Goal: Task Accomplishment & Management: Complete application form

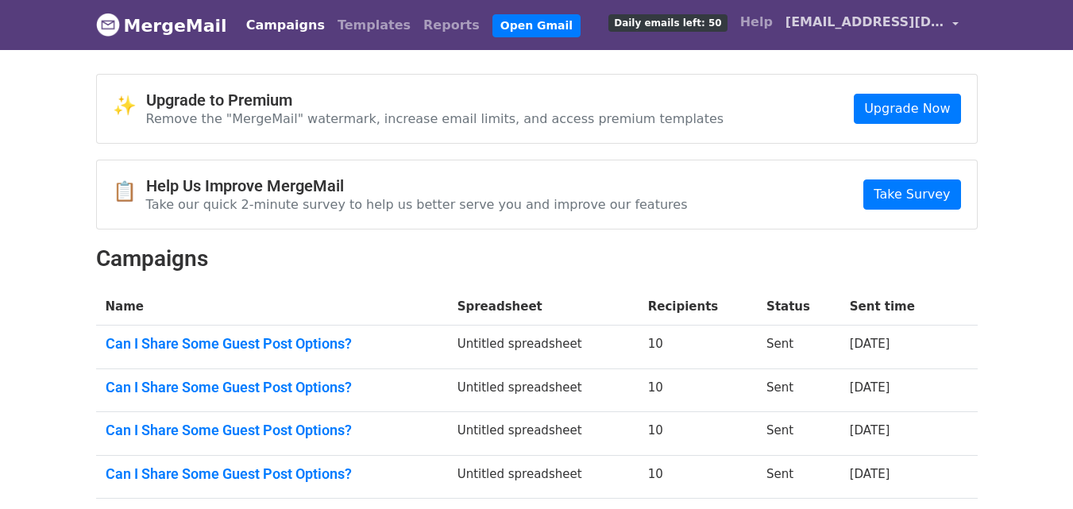
click at [843, 16] on span "elara.linkbuilder@gmail.com" at bounding box center [864, 22] width 159 height 19
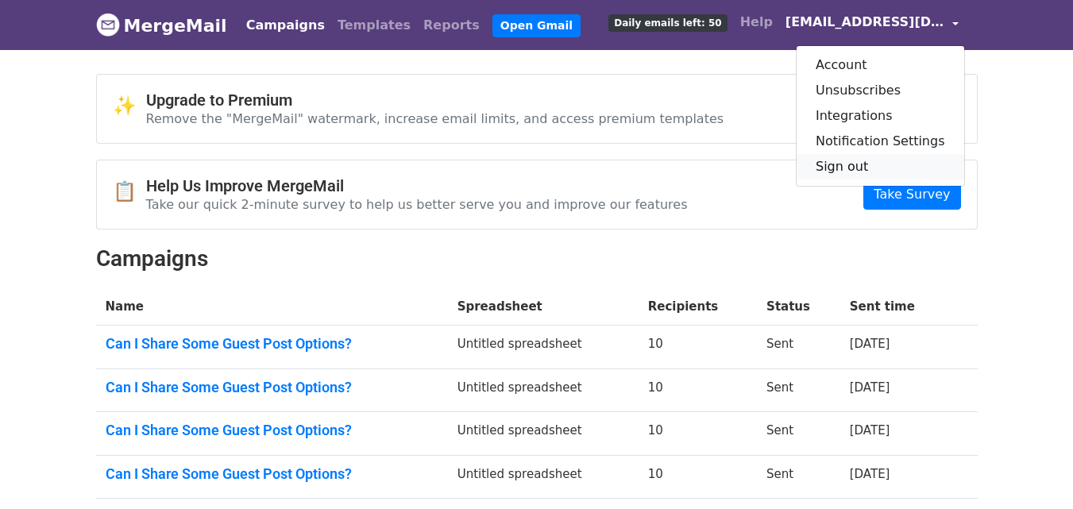
click at [868, 164] on link "Sign out" at bounding box center [881, 166] width 168 height 25
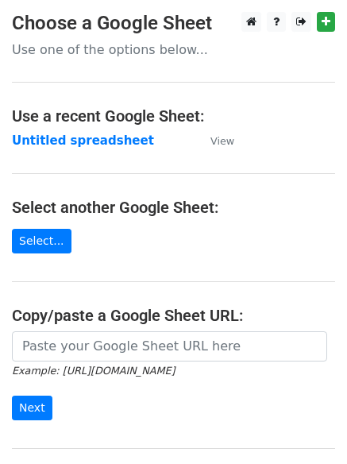
click at [89, 145] on strong "Untitled spreadsheet" at bounding box center [83, 140] width 142 height 14
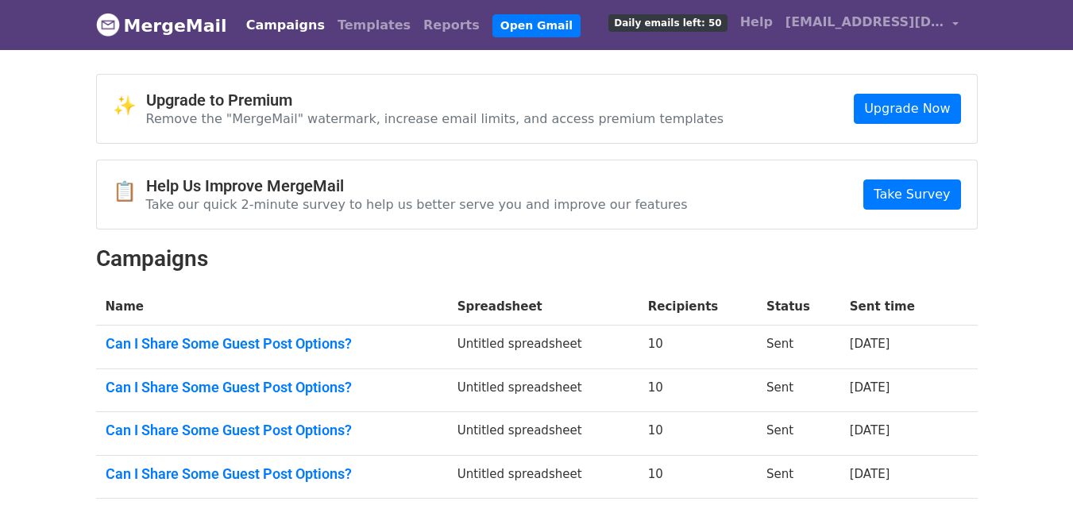
drag, startPoint x: 0, startPoint y: 0, endPoint x: 830, endPoint y: 406, distance: 923.8
click at [492, 25] on link "Open Gmail" at bounding box center [536, 25] width 88 height 23
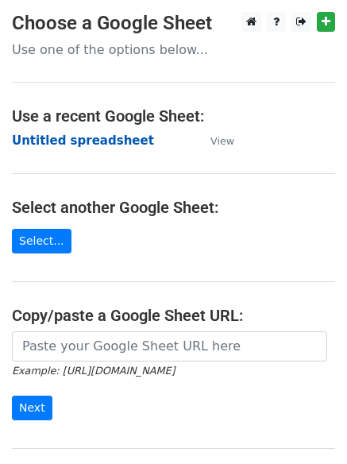
click at [96, 146] on strong "Untitled spreadsheet" at bounding box center [83, 140] width 142 height 14
drag, startPoint x: 10, startPoint y: 218, endPoint x: 71, endPoint y: 158, distance: 85.4
click at [45, 222] on main "Choose a Google Sheet Use one of the options below... Use a recent Google Sheet…" at bounding box center [173, 258] width 347 height 493
click at [141, 152] on main "Choose a Google Sheet Use one of the options below... Use a recent Google Sheet…" at bounding box center [173, 258] width 347 height 493
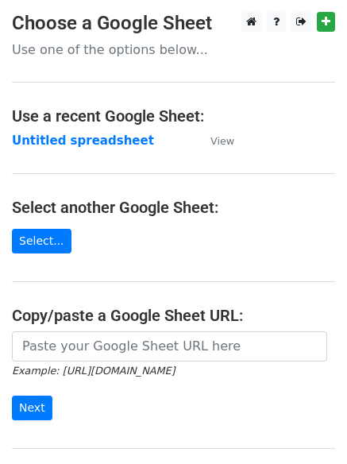
click at [141, 152] on main "Choose a Google Sheet Use one of the options below... Use a recent Google Sheet…" at bounding box center [173, 258] width 347 height 493
click at [140, 152] on main "Choose a Google Sheet Use one of the options below... Use a recent Google Sheet…" at bounding box center [173, 258] width 347 height 493
drag, startPoint x: 133, startPoint y: 155, endPoint x: 145, endPoint y: 152, distance: 12.3
click at [145, 152] on main "Choose a Google Sheet Use one of the options below... Use a recent Google Sheet…" at bounding box center [173, 258] width 347 height 493
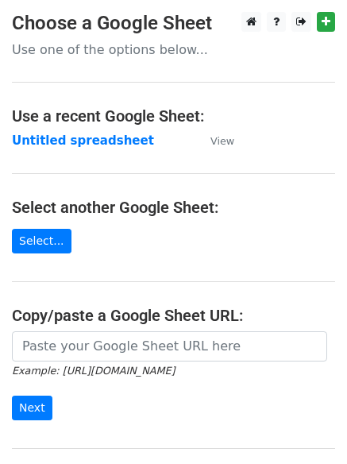
click at [145, 152] on main "Choose a Google Sheet Use one of the options below... Use a recent Google Sheet…" at bounding box center [173, 258] width 347 height 493
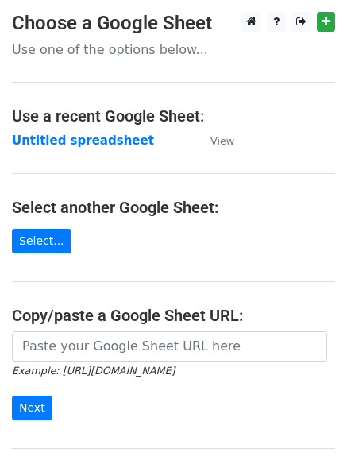
click at [145, 152] on main "Choose a Google Sheet Use one of the options below... Use a recent Google Sheet…" at bounding box center [173, 258] width 347 height 493
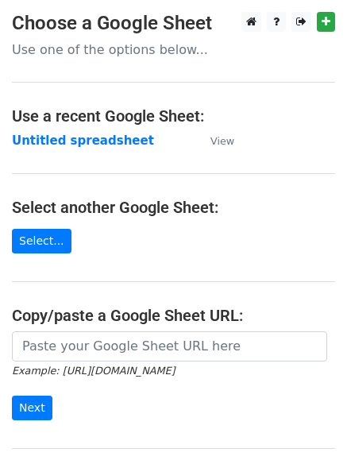
click at [145, 152] on main "Choose a Google Sheet Use one of the options below... Use a recent Google Sheet…" at bounding box center [173, 258] width 347 height 493
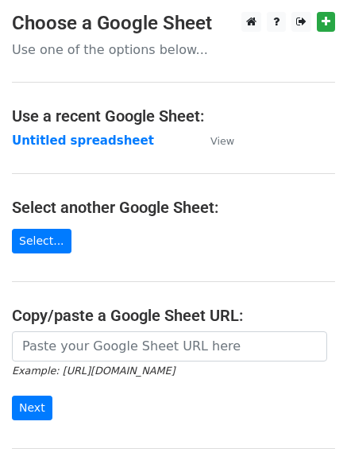
click at [145, 152] on main "Choose a Google Sheet Use one of the options below... Use a recent Google Sheet…" at bounding box center [173, 258] width 347 height 493
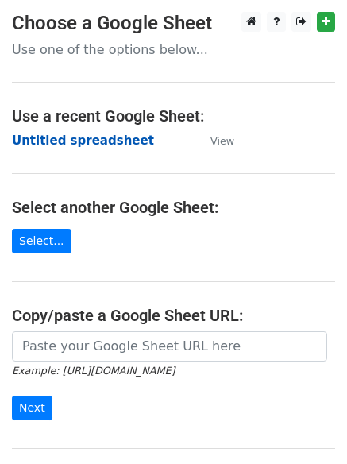
click at [102, 137] on strong "Untitled spreadsheet" at bounding box center [83, 140] width 142 height 14
click at [114, 141] on strong "Untitled spreadsheet" at bounding box center [83, 140] width 142 height 14
click at [91, 148] on strong "Untitled spreadsheet" at bounding box center [83, 140] width 142 height 14
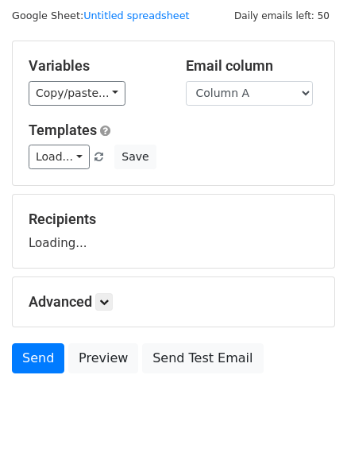
scroll to position [90, 0]
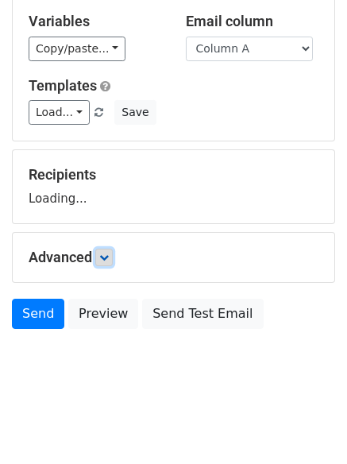
click at [113, 260] on link at bounding box center [103, 257] width 17 height 17
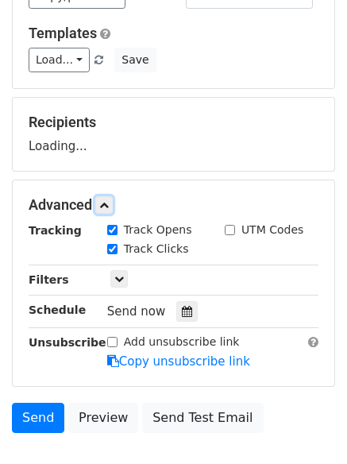
scroll to position [215, 0]
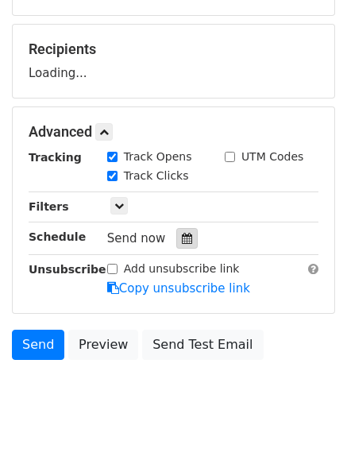
click at [182, 235] on icon at bounding box center [187, 238] width 10 height 11
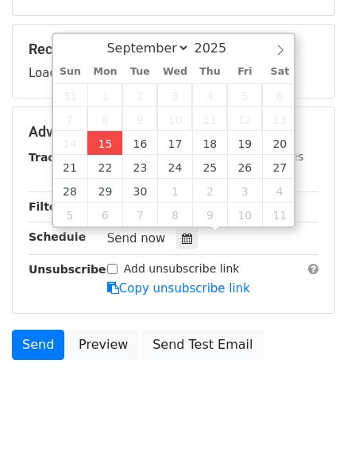
type input "2025-09-15 12:00"
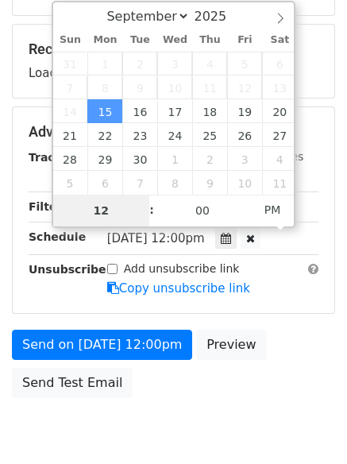
type input "4"
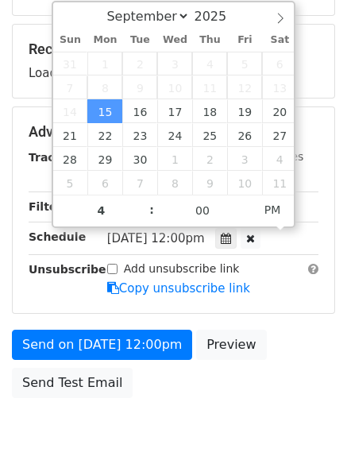
type input "2025-09-15 16:00"
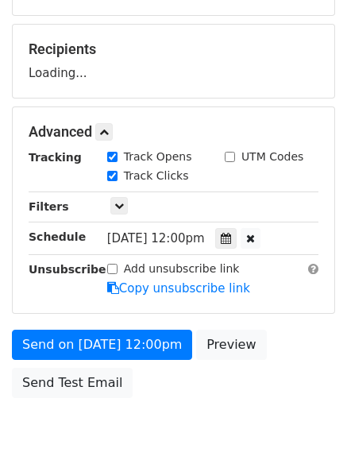
click at [190, 407] on body "New Campaign Daily emails left: 50 Google Sheet: Untitled spreadsheet Variables…" at bounding box center [173, 133] width 347 height 673
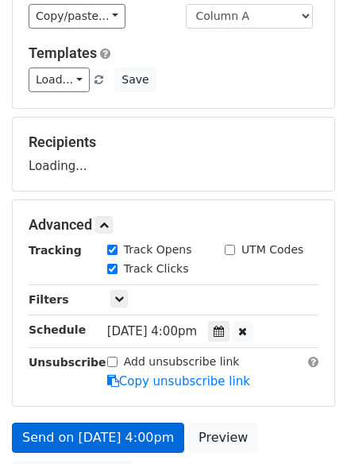
scroll to position [0, 0]
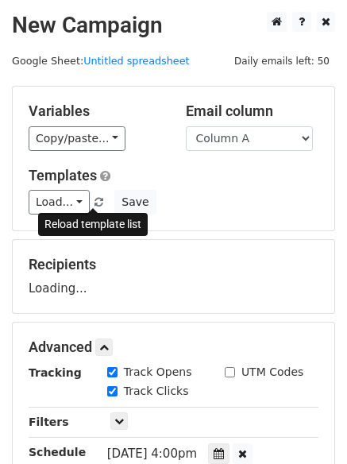
click at [95, 206] on span at bounding box center [99, 203] width 9 height 10
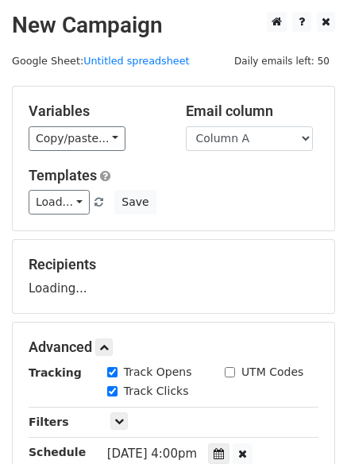
click at [268, 207] on div "Load... No templates saved Save" at bounding box center [174, 202] width 314 height 25
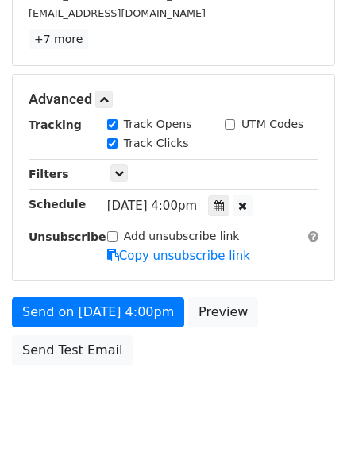
scroll to position [318, 0]
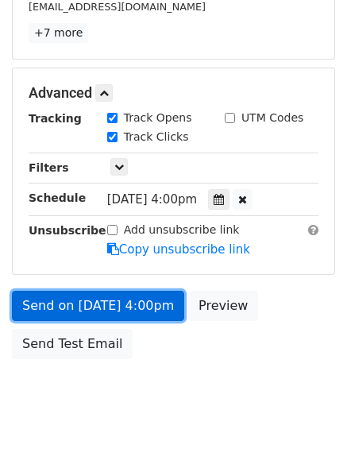
click at [135, 315] on link "Send on Sep 15 at 4:00pm" at bounding box center [98, 306] width 172 height 30
click at [158, 302] on link "Send on Sep 15 at 4:00pm" at bounding box center [98, 306] width 172 height 30
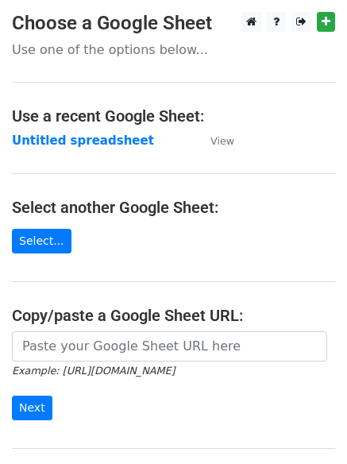
click at [103, 149] on td "Untitled spreadsheet" at bounding box center [103, 141] width 183 height 18
click at [118, 141] on strong "Untitled spreadsheet" at bounding box center [83, 140] width 142 height 14
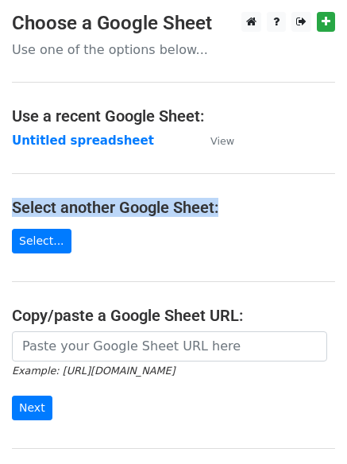
drag, startPoint x: 282, startPoint y: 175, endPoint x: 267, endPoint y: 152, distance: 27.5
click at [269, 153] on main "Choose a Google Sheet Use one of the options below... Use a recent Google Sheet…" at bounding box center [173, 258] width 347 height 493
click at [314, 152] on main "Choose a Google Sheet Use one of the options below... Use a recent Google Sheet…" at bounding box center [173, 258] width 347 height 493
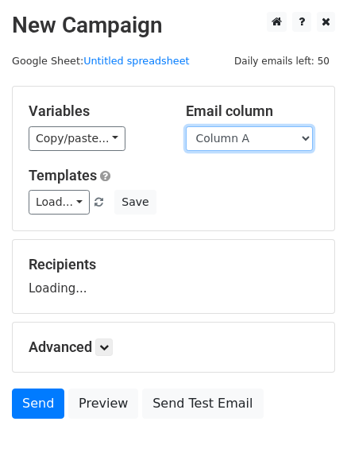
drag, startPoint x: 0, startPoint y: 0, endPoint x: 269, endPoint y: 146, distance: 306.3
click at [269, 146] on select "Column A Column B Column C Column D Column E" at bounding box center [249, 138] width 127 height 25
select select "Column B"
click at [186, 126] on select "Column A Column B Column C Column D Column E" at bounding box center [249, 138] width 127 height 25
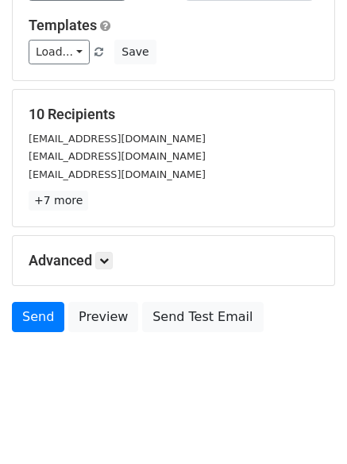
scroll to position [153, 0]
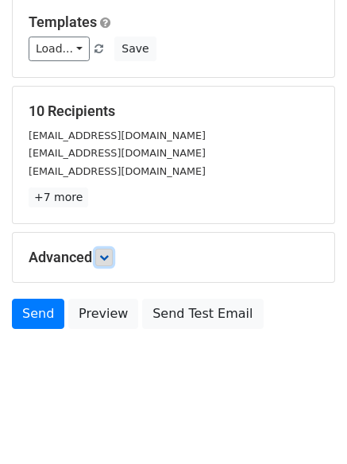
click at [107, 260] on icon at bounding box center [104, 258] width 10 height 10
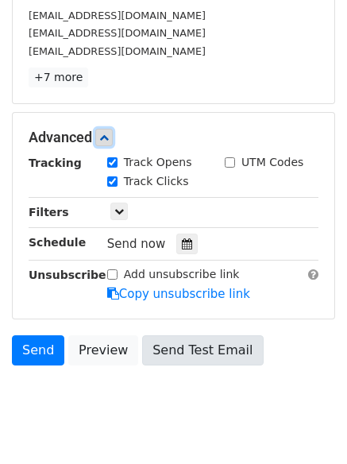
scroll to position [309, 0]
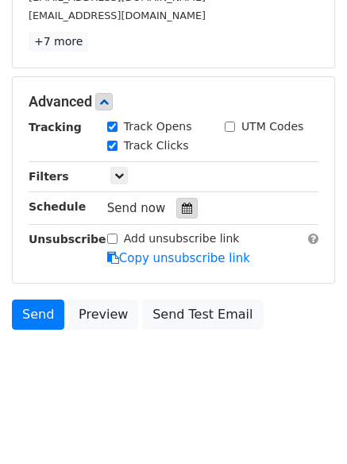
click at [176, 199] on div at bounding box center [186, 208] width 21 height 21
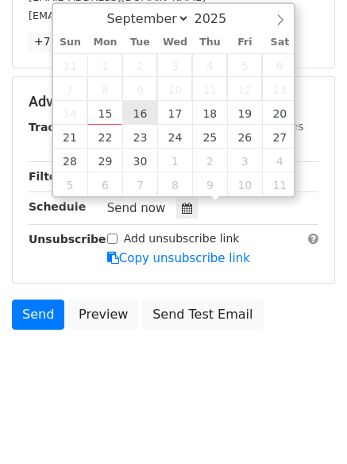
type input "2025-09-16 12:00"
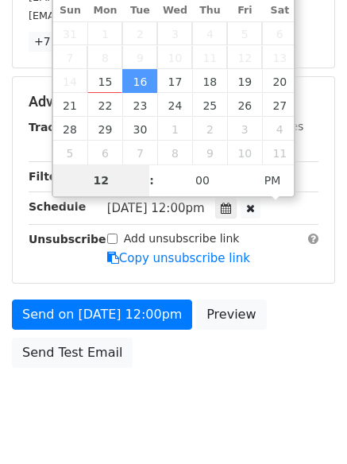
scroll to position [284, 0]
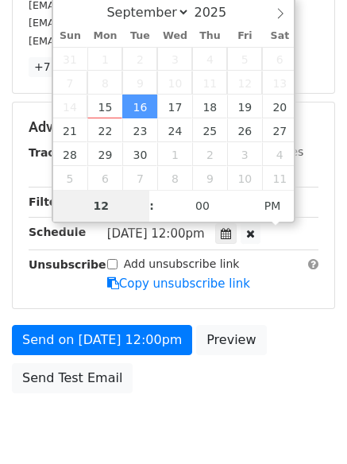
type input "5"
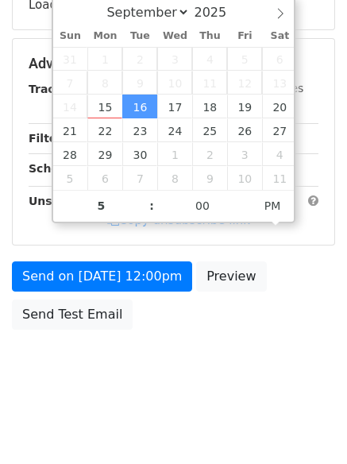
type input "2025-09-16 17:00"
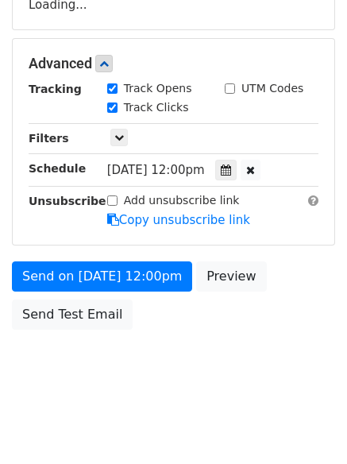
click at [191, 386] on body "New Campaign Daily emails left: 50 Google Sheet: Untitled spreadsheet Variables…" at bounding box center [173, 64] width 347 height 673
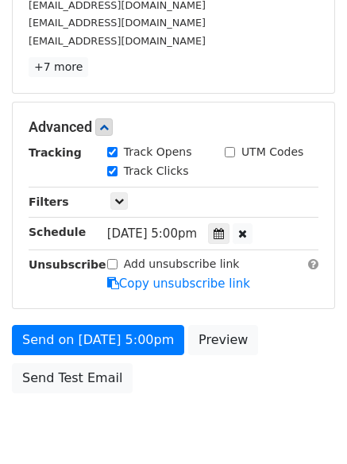
click at [172, 397] on div "Send on Sep 16 at 5:00pm Preview Send Test Email" at bounding box center [173, 363] width 347 height 76
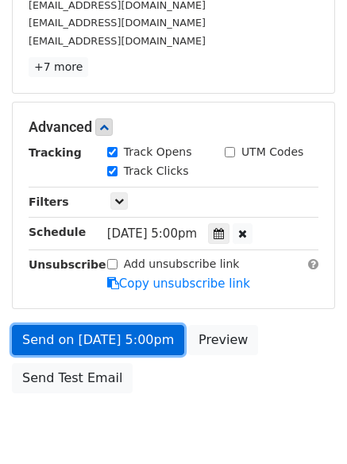
click at [140, 339] on link "Send on Sep 16 at 5:00pm" at bounding box center [98, 340] width 172 height 30
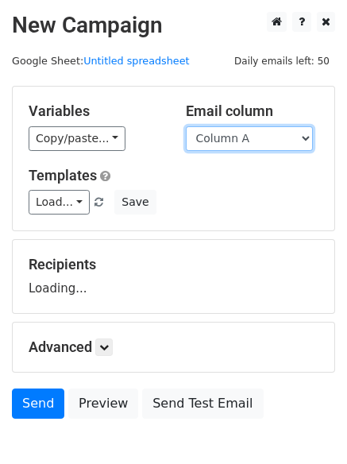
click at [275, 148] on select "Column A Column B Column C Column D Column E" at bounding box center [249, 138] width 127 height 25
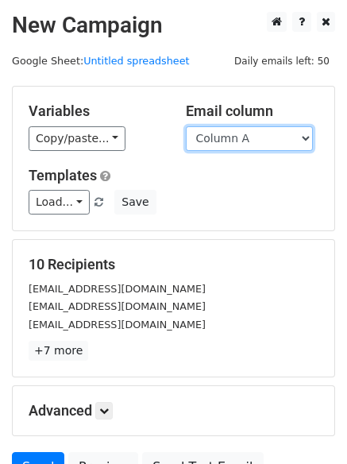
click at [273, 143] on select "Column A Column B Column C Column D Column E" at bounding box center [249, 138] width 127 height 25
select select "Column C"
click at [186, 126] on select "Column A Column B Column C Column D Column E" at bounding box center [249, 138] width 127 height 25
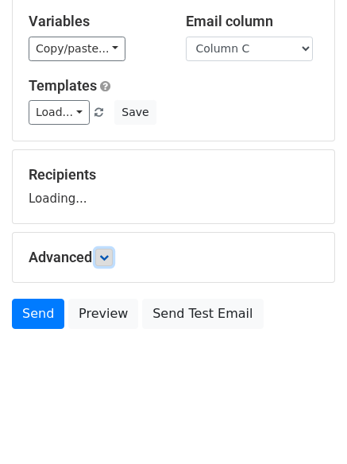
click at [113, 260] on link at bounding box center [103, 257] width 17 height 17
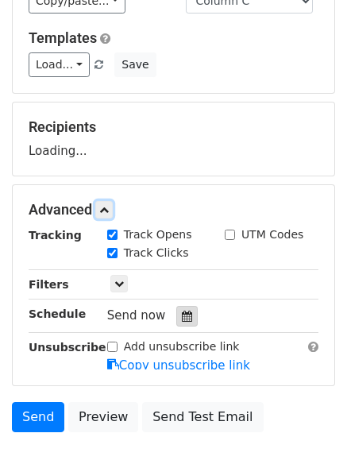
scroll to position [187, 0]
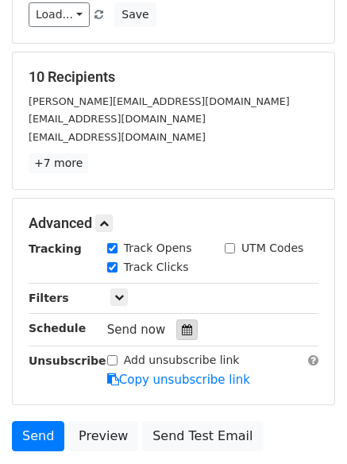
click at [179, 274] on div "Track Clicks" at bounding box center [154, 268] width 118 height 19
click at [176, 338] on div at bounding box center [186, 329] width 21 height 21
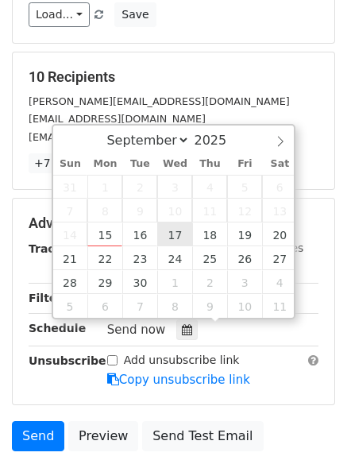
type input "[DATE] 12:00"
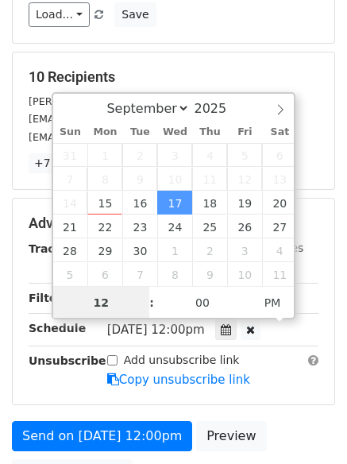
scroll to position [1, 0]
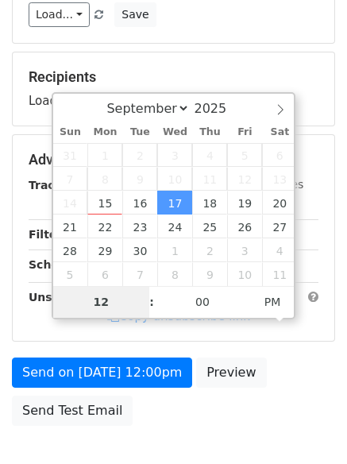
type input "6"
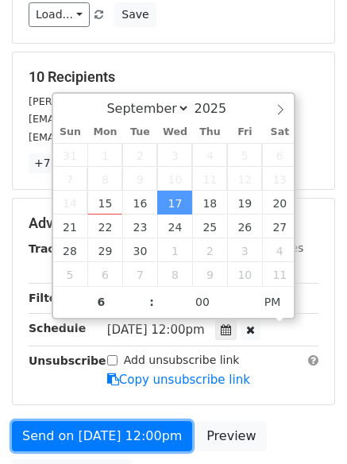
type input "2025-09-17 18:00"
click at [185, 422] on link "Send on Sep 17 at 12:00pm" at bounding box center [102, 436] width 180 height 30
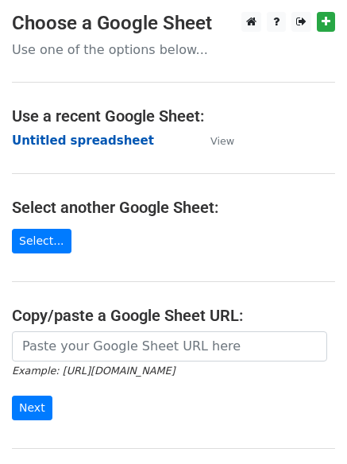
click at [77, 144] on strong "Untitled spreadsheet" at bounding box center [83, 140] width 142 height 14
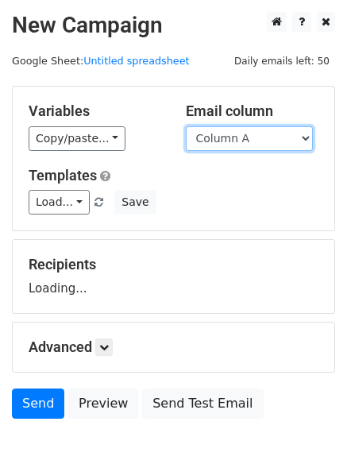
click at [257, 131] on select "Column A Column B Column C Column D Column E" at bounding box center [249, 138] width 127 height 25
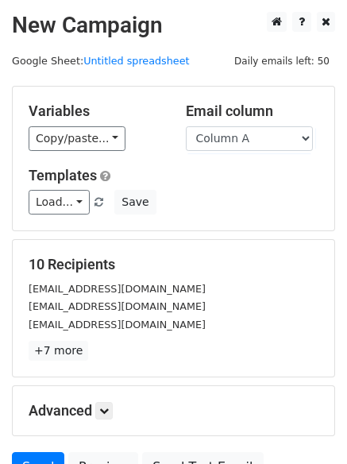
click at [253, 233] on form "Variables Copy/paste... {{Column A}} {{Column B}} {{Column C}} {{Column D}} {{C…" at bounding box center [173, 288] width 323 height 404
click at [254, 140] on select "Column A Column B Column C Column D Column E" at bounding box center [249, 138] width 127 height 25
select select "Column D"
click at [186, 126] on select "Column A Column B Column C Column D Column E" at bounding box center [249, 138] width 127 height 25
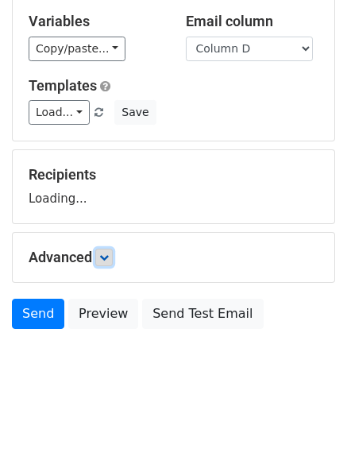
click at [109, 259] on icon at bounding box center [104, 258] width 10 height 10
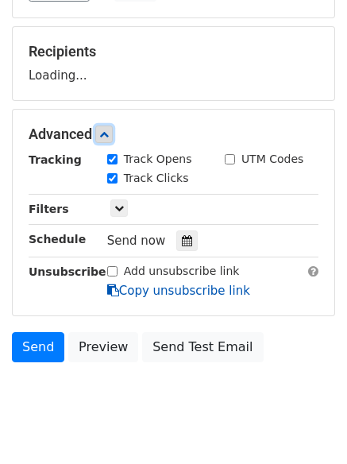
scroll to position [214, 0]
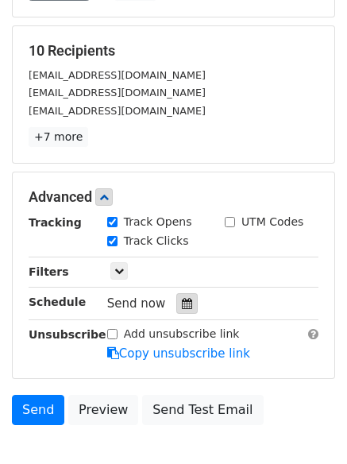
click at [182, 303] on icon at bounding box center [187, 303] width 10 height 11
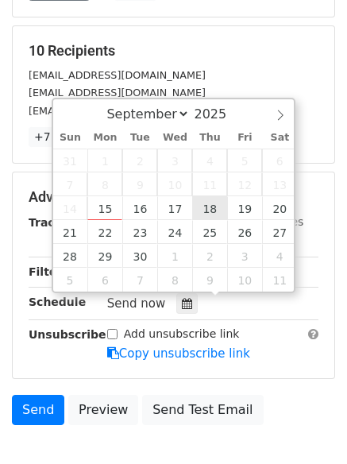
type input "2025-09-18 12:00"
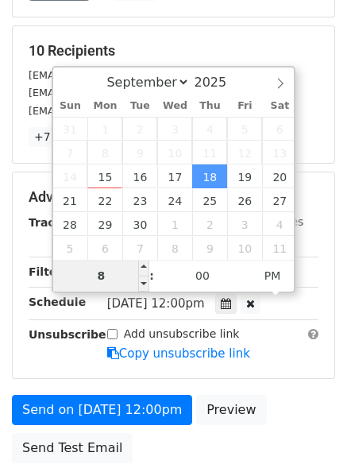
click at [118, 279] on input "8" at bounding box center [101, 276] width 97 height 32
type input "7"
click at [118, 279] on input "7" at bounding box center [101, 276] width 97 height 32
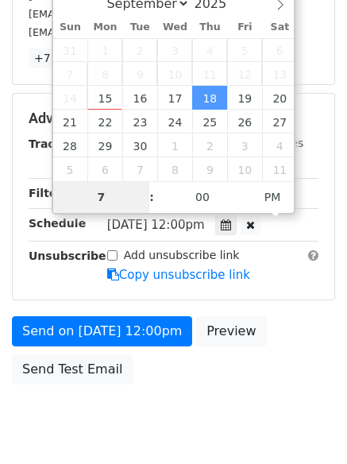
scroll to position [347, 0]
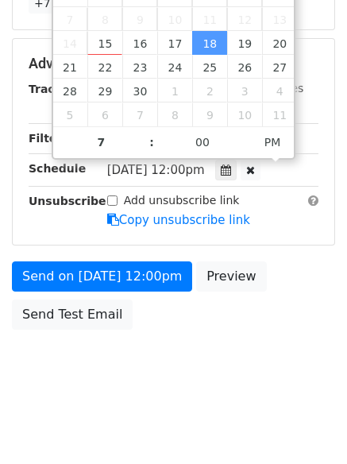
type input "2025-09-18 19:00"
click at [220, 377] on body "New Campaign Daily emails left: 50 Google Sheet: Untitled spreadsheet Variables…" at bounding box center [173, 33] width 347 height 736
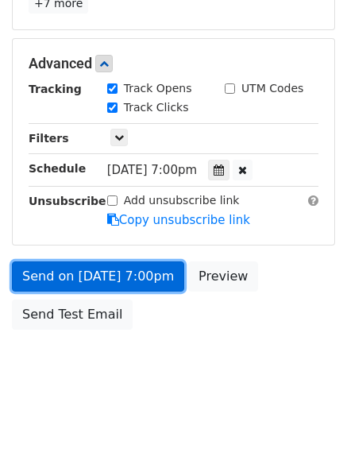
click at [149, 279] on link "Send on Sep 18 at 7:00pm" at bounding box center [98, 276] width 172 height 30
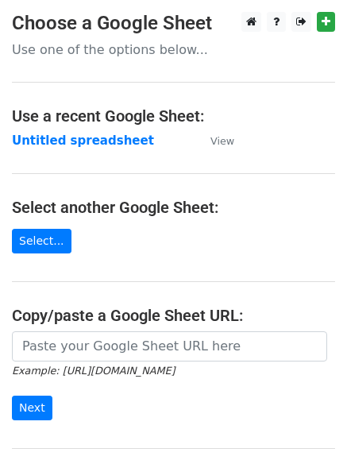
click at [106, 145] on strong "Untitled spreadsheet" at bounding box center [83, 140] width 142 height 14
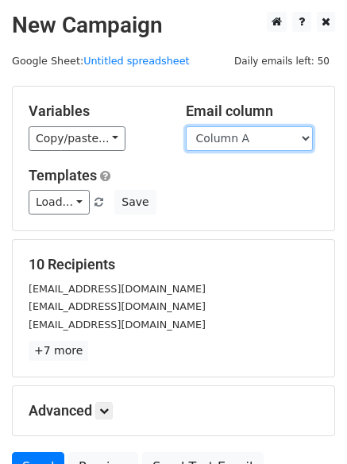
click at [252, 140] on select "Column A Column B Column C Column D Column E" at bounding box center [249, 138] width 127 height 25
select select "Column E"
click at [186, 126] on select "Column A Column B Column C Column D Column E" at bounding box center [249, 138] width 127 height 25
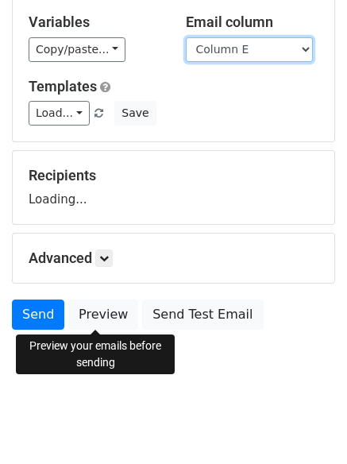
scroll to position [90, 0]
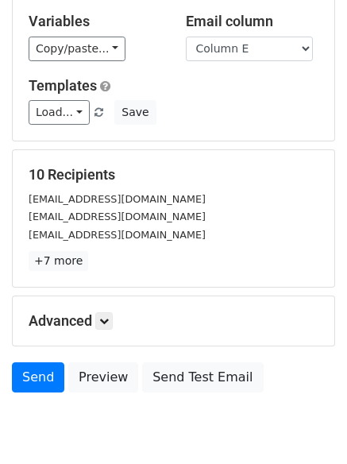
click at [106, 255] on p "+7 more" at bounding box center [174, 261] width 290 height 20
click at [100, 318] on link at bounding box center [103, 320] width 17 height 17
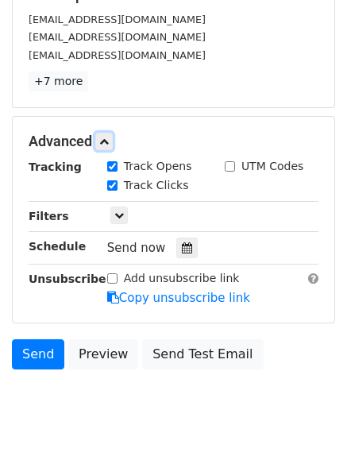
scroll to position [272, 0]
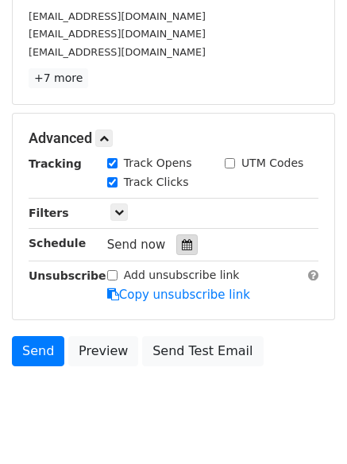
click at [182, 247] on icon at bounding box center [187, 244] width 10 height 11
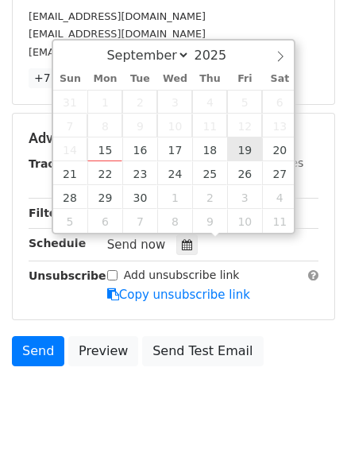
type input "[DATE] 12:00"
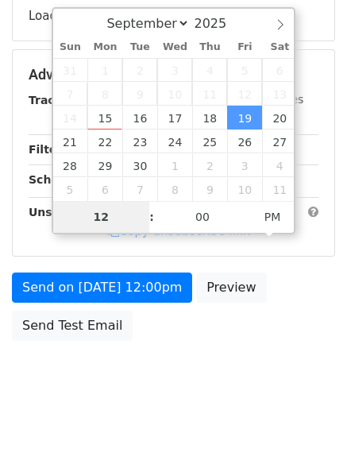
type input "8"
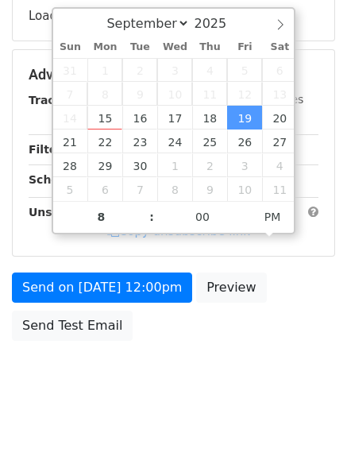
type input "[DATE] 20:00"
drag, startPoint x: 206, startPoint y: 368, endPoint x: 201, endPoint y: 384, distance: 16.6
click at [206, 369] on body "New Campaign Daily emails left: 50 Google Sheet: Untitled spreadsheet Variables…" at bounding box center [173, 76] width 347 height 673
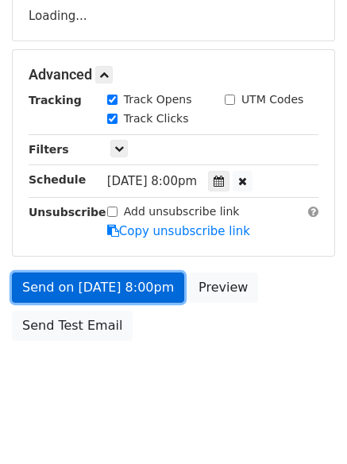
click at [151, 294] on form "Variables Copy/paste... {{Column A}} {{Column B}} {{Column C}} {{Column D}} {{C…" at bounding box center [173, 80] width 323 height 535
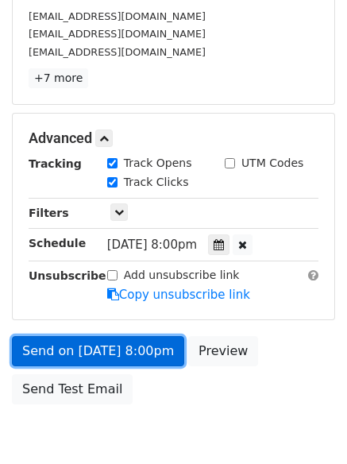
click at [149, 349] on link "Send on [DATE] 8:00pm" at bounding box center [98, 351] width 172 height 30
